Goal: Task Accomplishment & Management: Manage account settings

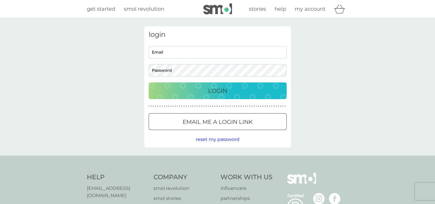
type input "[EMAIL_ADDRESS][DOMAIN_NAME]"
click at [201, 91] on div "Login" at bounding box center [218, 90] width 127 height 9
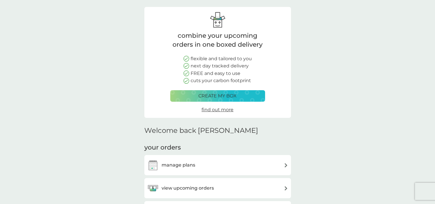
scroll to position [58, 0]
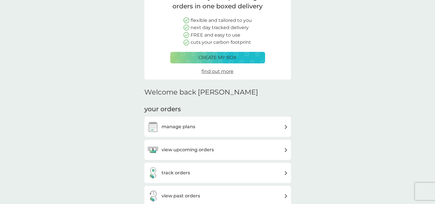
click at [256, 152] on div "view upcoming orders" at bounding box center [217, 150] width 141 height 12
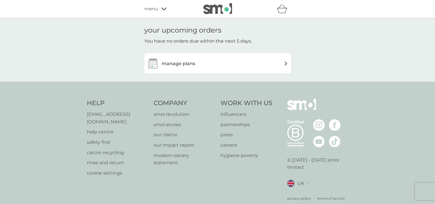
click at [285, 66] on div "manage plans" at bounding box center [217, 64] width 141 height 12
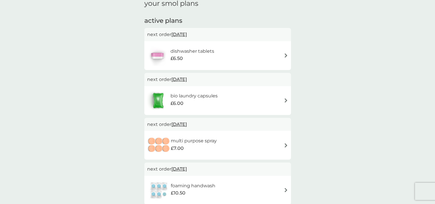
scroll to position [115, 0]
